Goal: Task Accomplishment & Management: Use online tool/utility

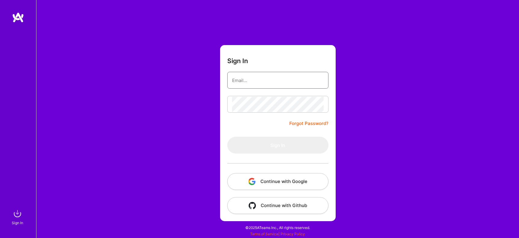
type input "[PERSON_NAME][EMAIL_ADDRESS][DOMAIN_NAME]"
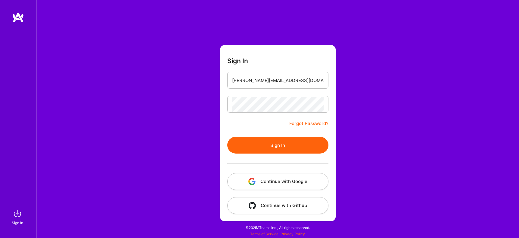
click at [254, 149] on button "Sign In" at bounding box center [277, 145] width 101 height 17
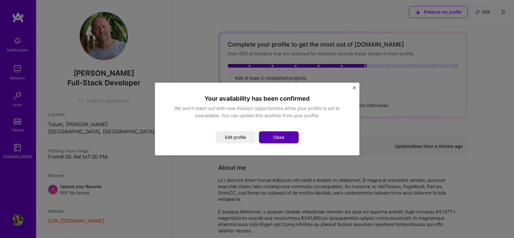
click at [287, 136] on button "Close" at bounding box center [279, 137] width 40 height 12
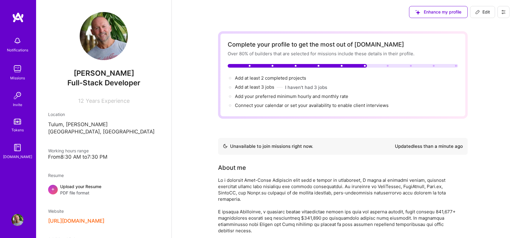
click at [17, 70] on img at bounding box center [17, 69] width 12 height 12
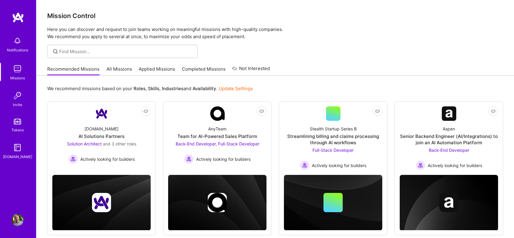
click at [122, 70] on link "All Missions" at bounding box center [120, 71] width 26 height 10
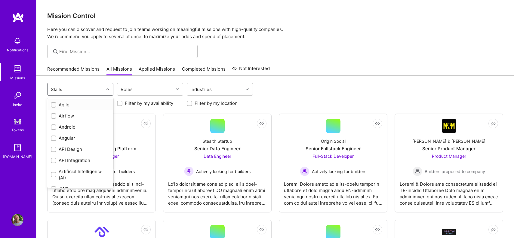
click at [100, 87] on div "Skills" at bounding box center [76, 89] width 56 height 12
click at [54, 151] on input "checkbox" at bounding box center [54, 151] width 4 height 4
checkbox input "true"
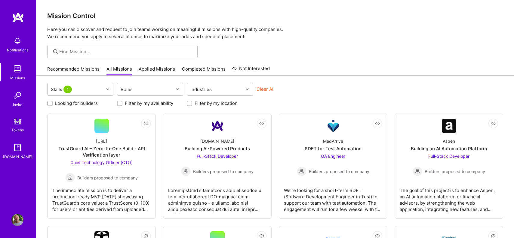
click at [306, 86] on div "Skills 1 Roles Industries Clear All" at bounding box center [275, 90] width 456 height 14
click at [192, 104] on div at bounding box center [189, 103] width 5 height 5
click at [190, 104] on input "Filter by my location" at bounding box center [190, 104] width 4 height 4
checkbox input "true"
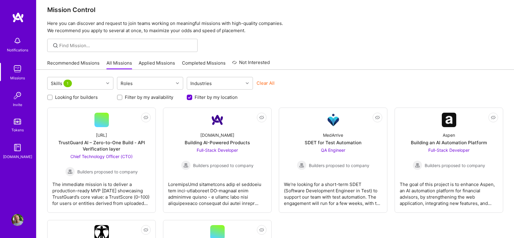
scroll to position [0, 0]
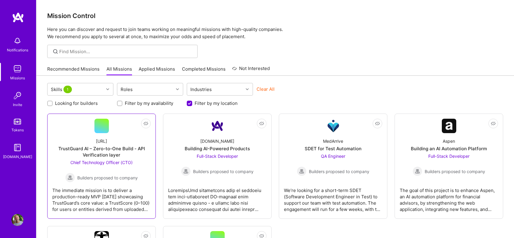
click at [106, 182] on div "Builders proposed to company" at bounding box center [101, 178] width 73 height 10
